Goal: Task Accomplishment & Management: Use online tool/utility

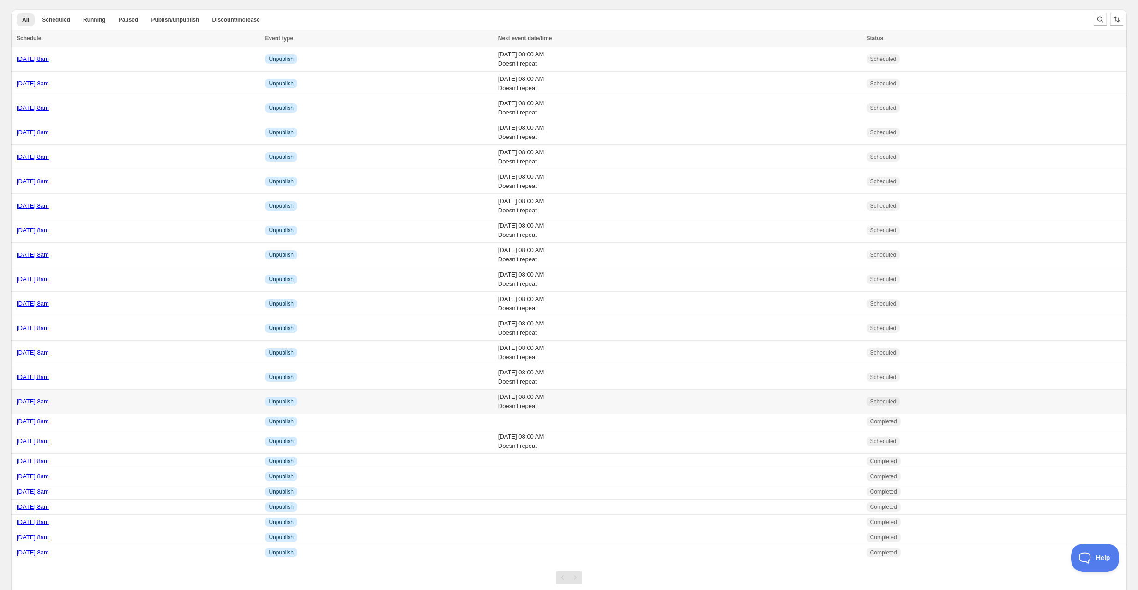
click at [132, 393] on td "[DATE] 8am" at bounding box center [136, 402] width 251 height 24
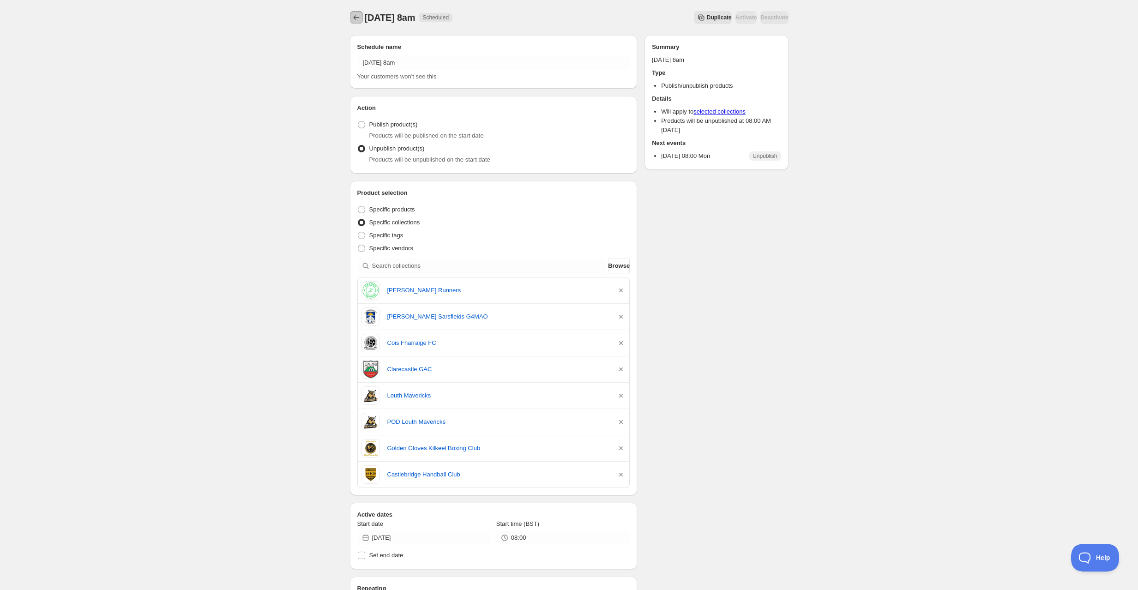
click at [361, 17] on button "Schedules" at bounding box center [356, 17] width 13 height 13
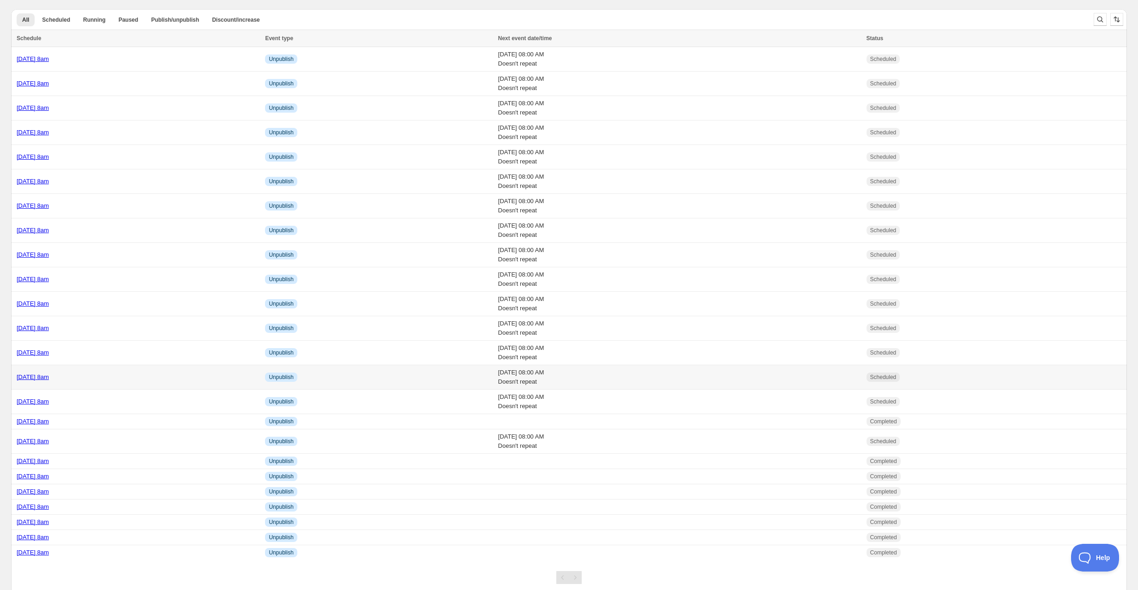
click at [142, 378] on div "Friday 19th September @ 8am" at bounding box center [138, 376] width 243 height 9
click at [121, 401] on div "Monday 15th September @ 8am" at bounding box center [138, 401] width 243 height 9
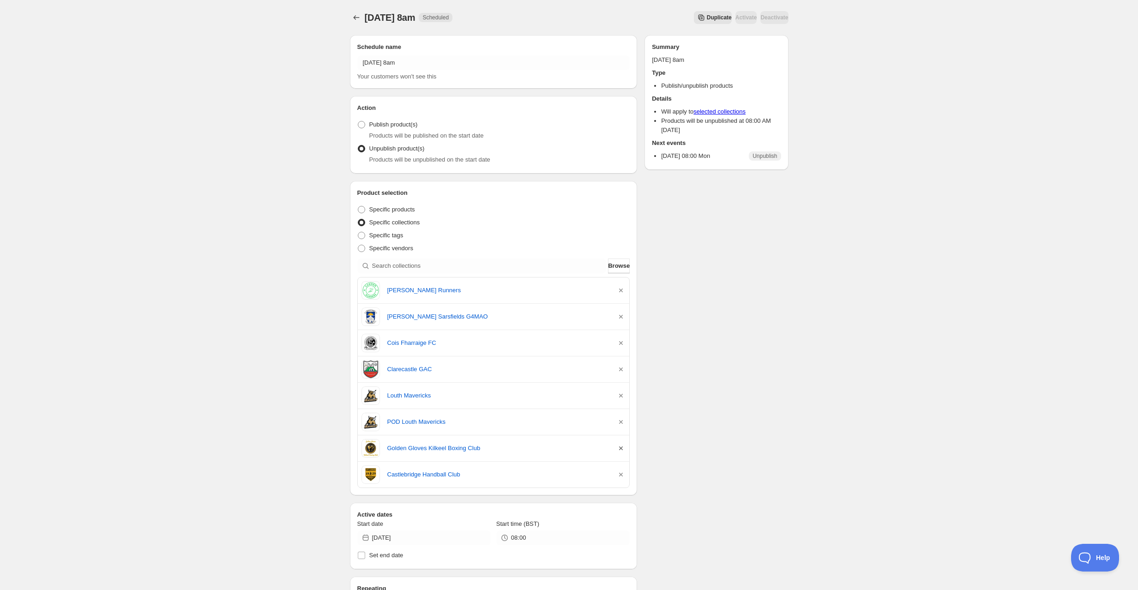
click at [623, 445] on icon "button" at bounding box center [620, 448] width 9 height 9
click at [360, 21] on icon "Schedules" at bounding box center [356, 17] width 9 height 9
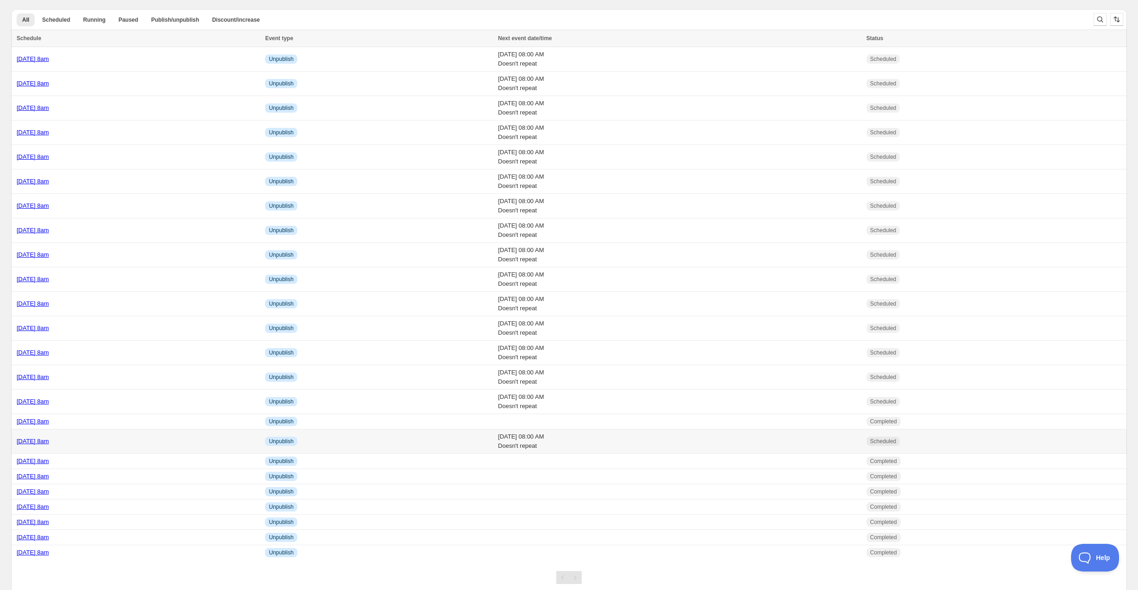
click at [135, 437] on div "Thursday 18th September @ 8am" at bounding box center [138, 441] width 243 height 9
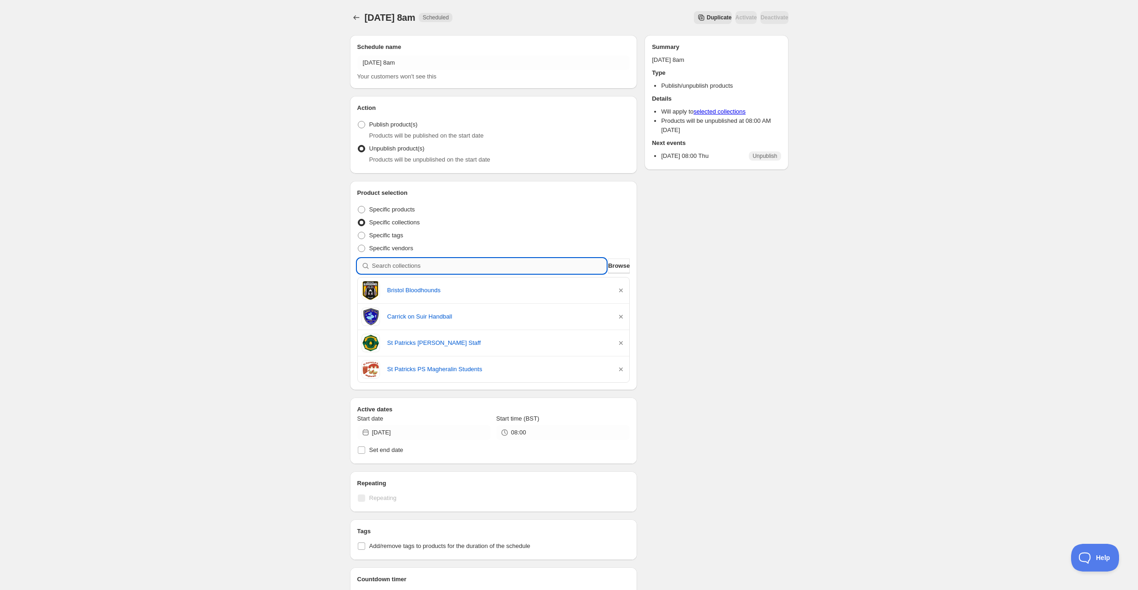
click at [431, 263] on input "search" at bounding box center [489, 265] width 234 height 15
type input "g"
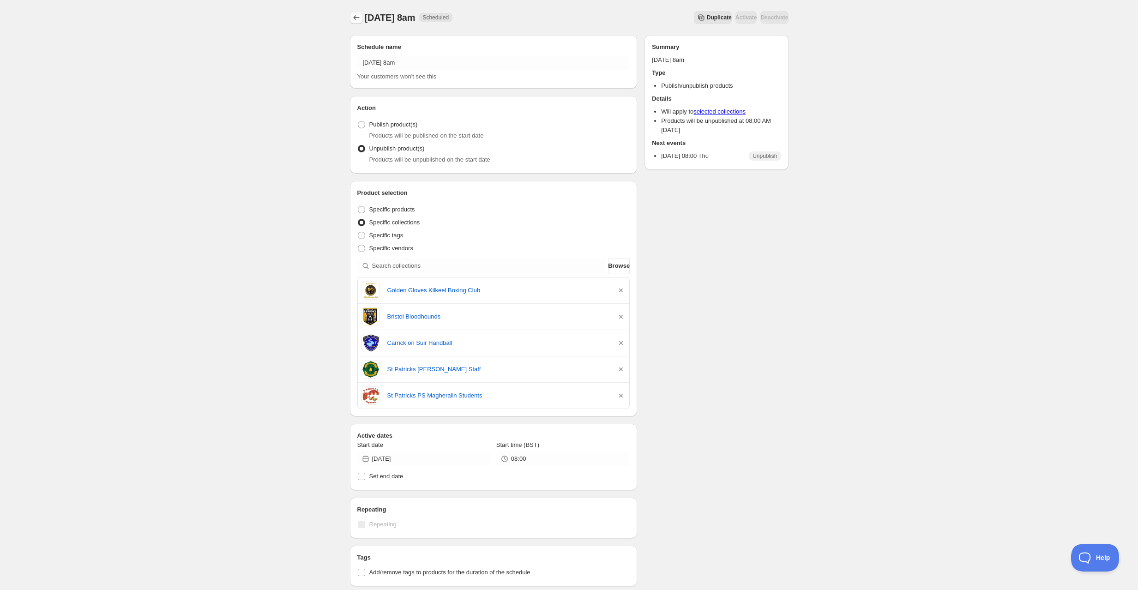
click at [358, 12] on button "Schedules" at bounding box center [356, 17] width 13 height 13
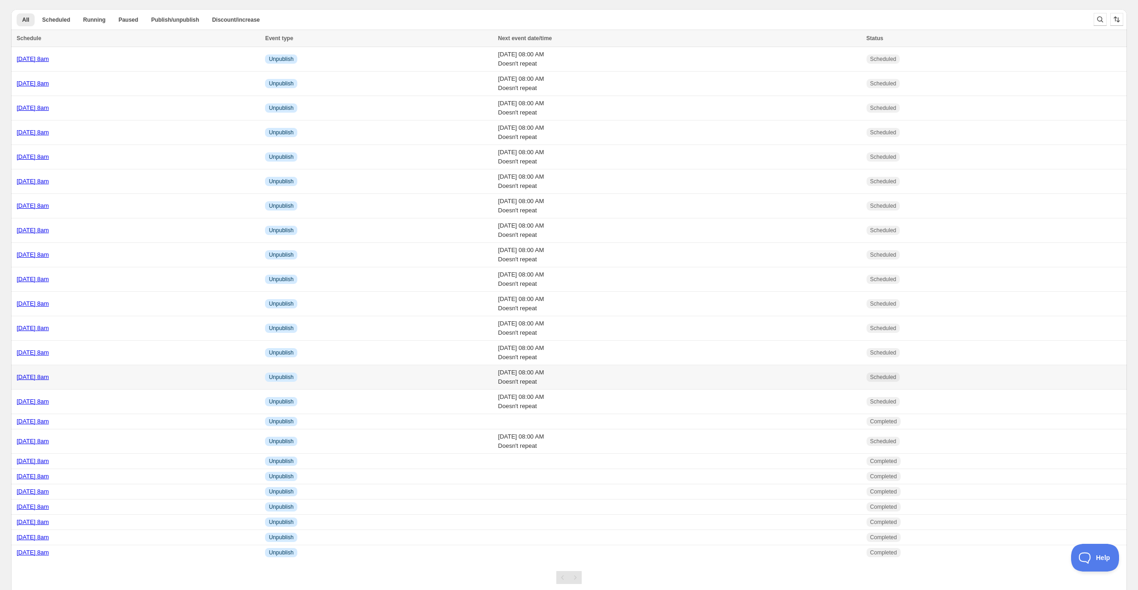
click at [142, 372] on div "Friday 19th September @ 8am" at bounding box center [138, 376] width 243 height 9
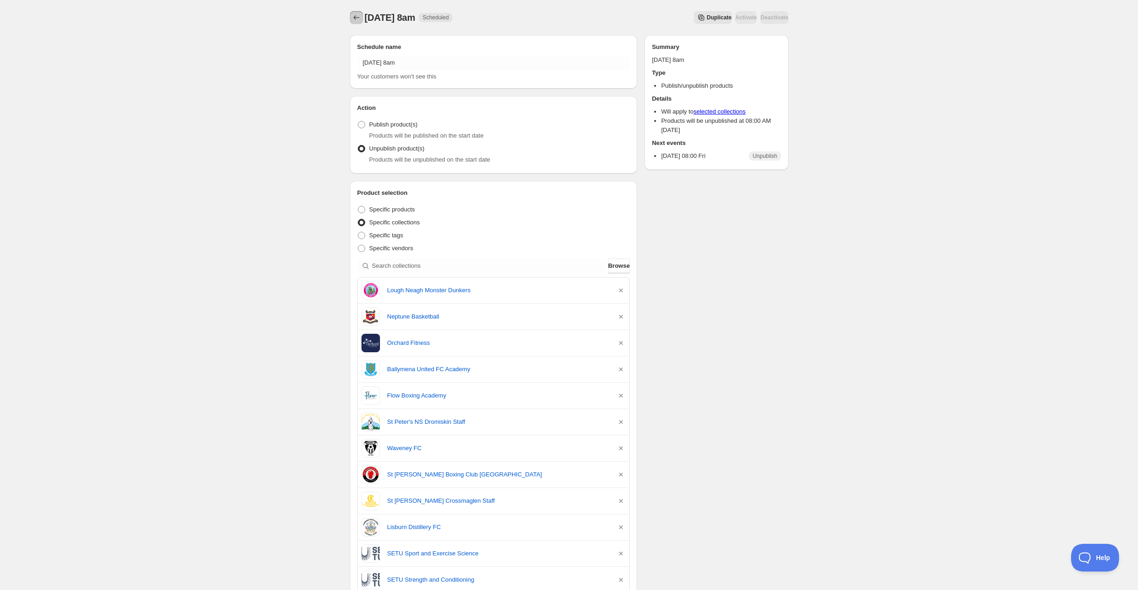
click at [355, 14] on icon "Schedules" at bounding box center [356, 17] width 9 height 9
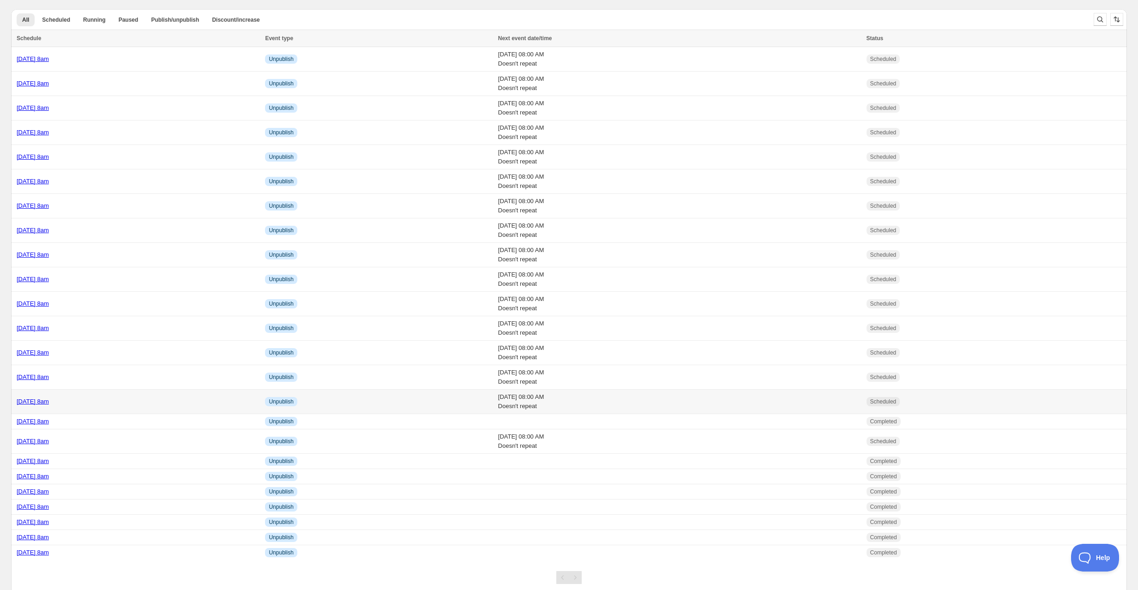
click at [49, 398] on link "Monday 15th September @ 8am" at bounding box center [33, 401] width 32 height 7
